Goal: Check status: Check status

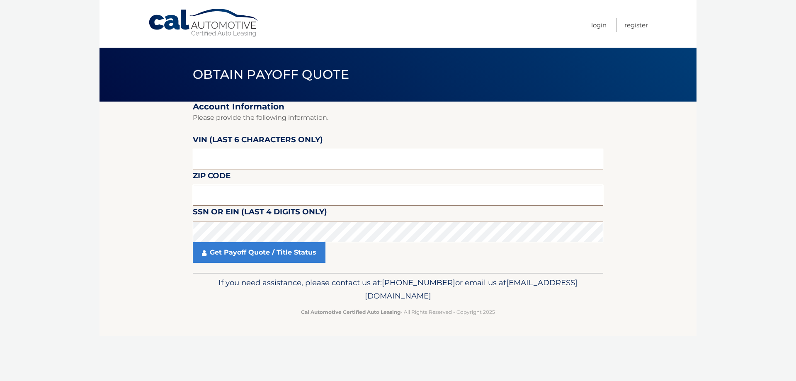
click at [253, 189] on input "text" at bounding box center [398, 195] width 410 height 21
type input "19468"
click at [299, 161] on input "text" at bounding box center [398, 159] width 410 height 21
type input "458371"
click at [249, 261] on link "Get Payoff Quote / Title Status" at bounding box center [259, 252] width 133 height 21
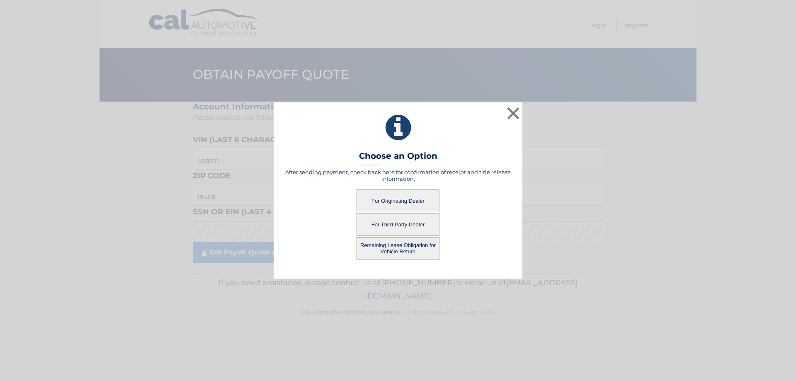
click at [399, 195] on button "For Originating Dealer" at bounding box center [397, 200] width 83 height 23
click at [404, 200] on button "For Originating Dealer" at bounding box center [397, 200] width 83 height 23
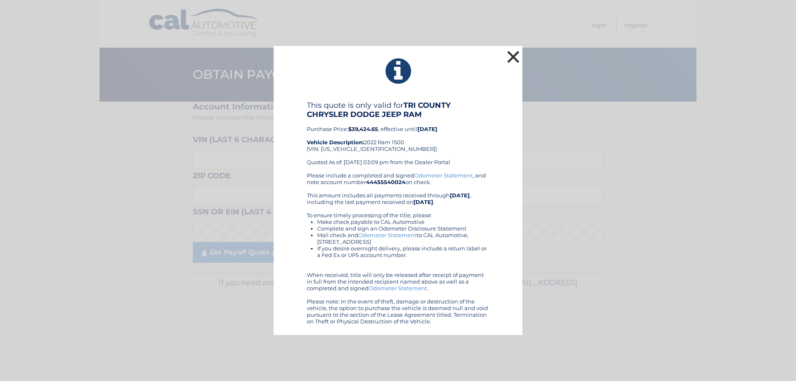
click at [516, 55] on button "×" at bounding box center [513, 56] width 17 height 17
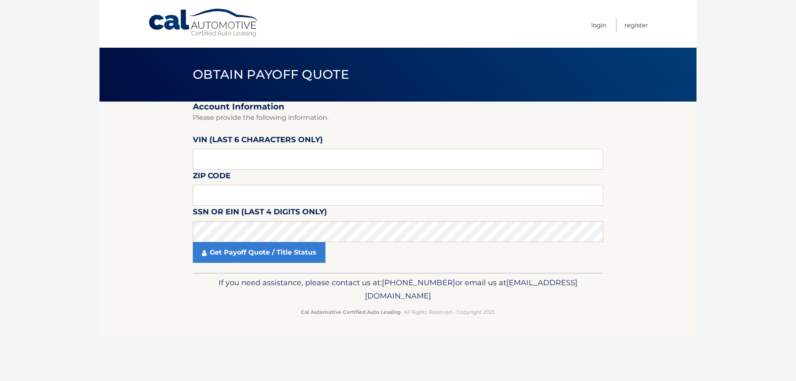
click at [165, 26] on link "Cal Automotive" at bounding box center [204, 22] width 112 height 29
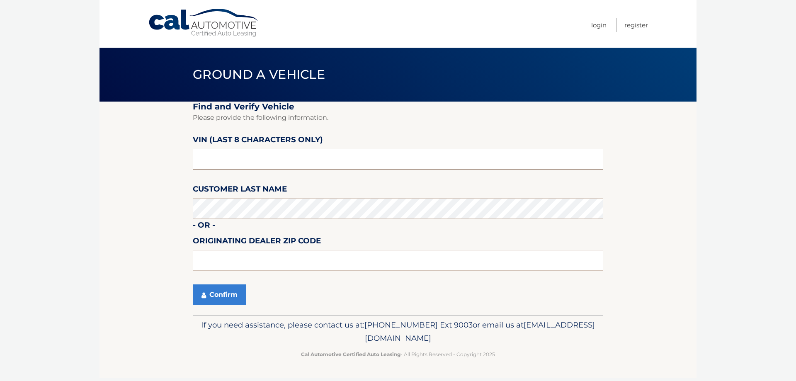
click at [227, 162] on input "text" at bounding box center [398, 159] width 410 height 21
type input "nn458371"
click at [199, 293] on button "Confirm" at bounding box center [219, 294] width 53 height 21
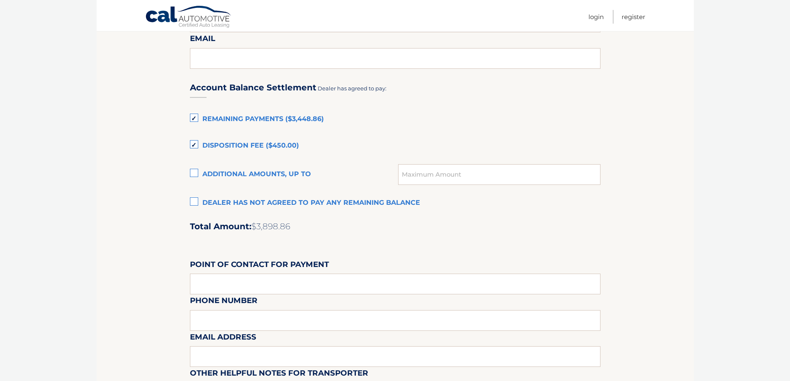
scroll to position [539, 0]
